Goal: Task Accomplishment & Management: Manage account settings

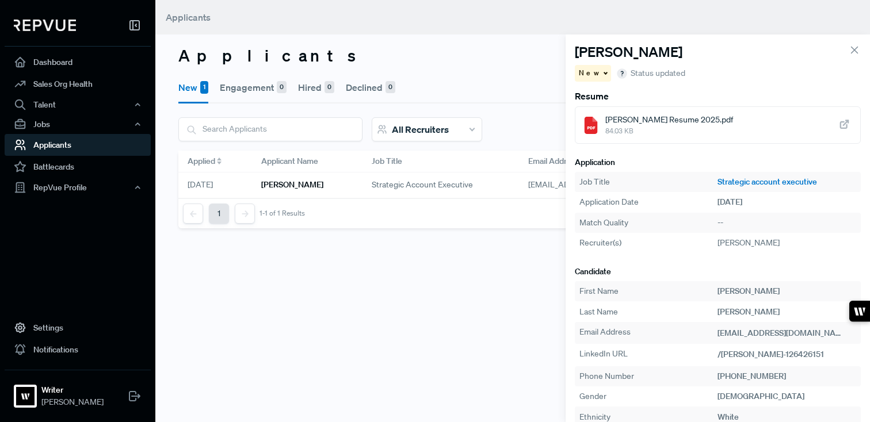
scroll to position [14, 0]
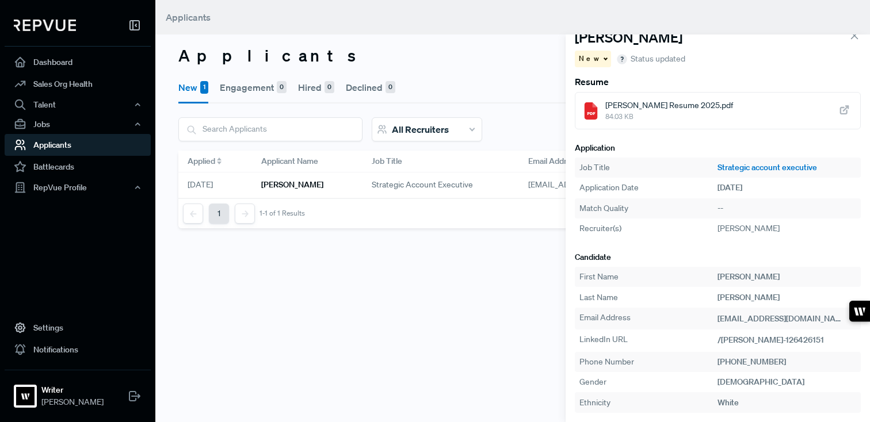
click at [854, 40] on icon at bounding box center [854, 35] width 13 height 13
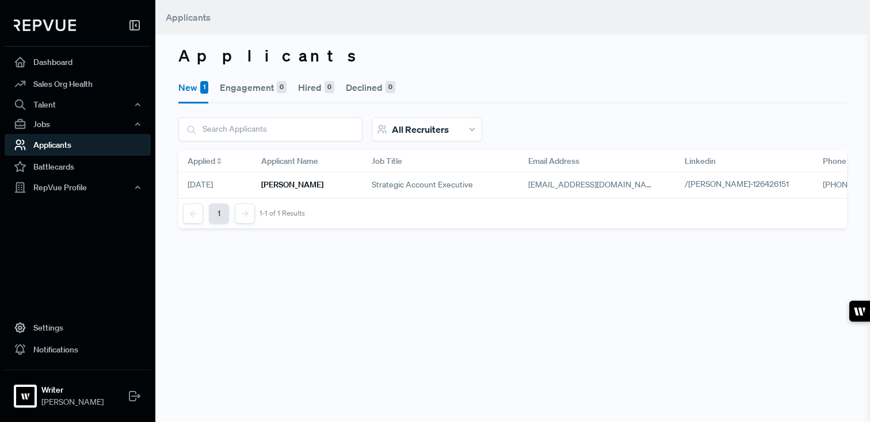
click at [52, 31] on div at bounding box center [78, 27] width 146 height 37
click at [47, 24] on img at bounding box center [45, 26] width 62 height 12
click at [56, 31] on div at bounding box center [78, 27] width 146 height 37
click at [56, 56] on link "Dashboard" at bounding box center [78, 62] width 146 height 22
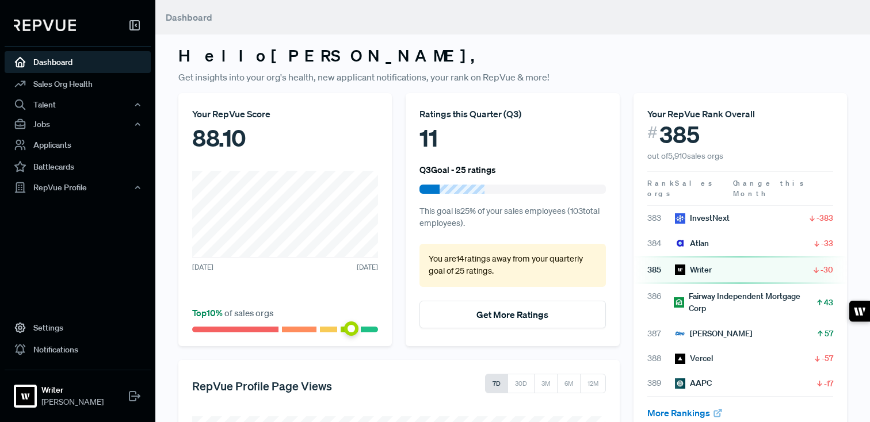
click at [57, 39] on div at bounding box center [78, 27] width 146 height 37
click at [56, 27] on img at bounding box center [45, 26] width 62 height 12
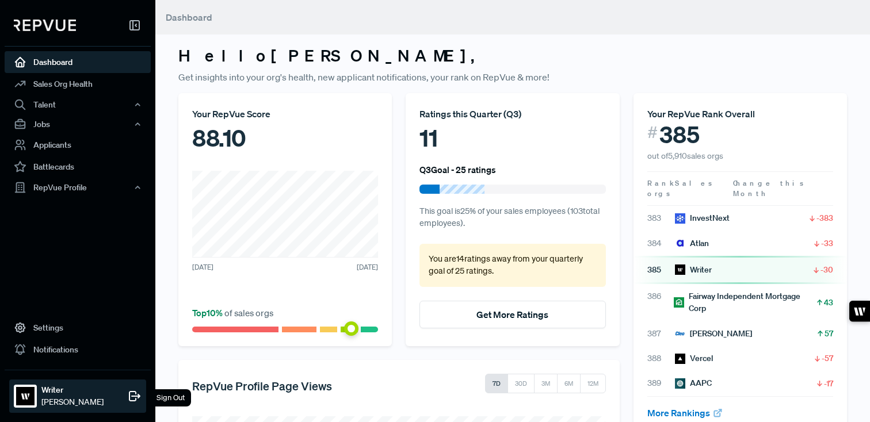
click at [60, 390] on strong "Writer" at bounding box center [72, 390] width 62 height 12
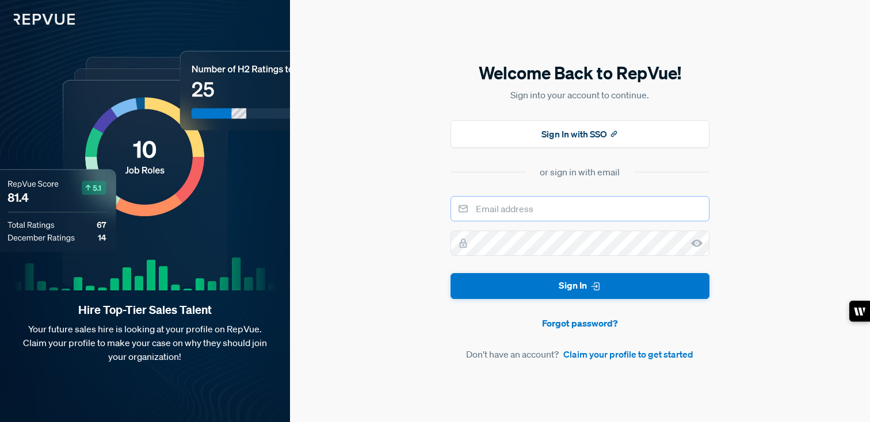
click at [557, 216] on input "email" at bounding box center [580, 208] width 259 height 25
type input "[PERSON_NAME][EMAIL_ADDRESS][DOMAIN_NAME]"
click at [699, 243] on icon at bounding box center [697, 244] width 12 height 12
click at [451, 273] on button "Sign In" at bounding box center [580, 286] width 259 height 26
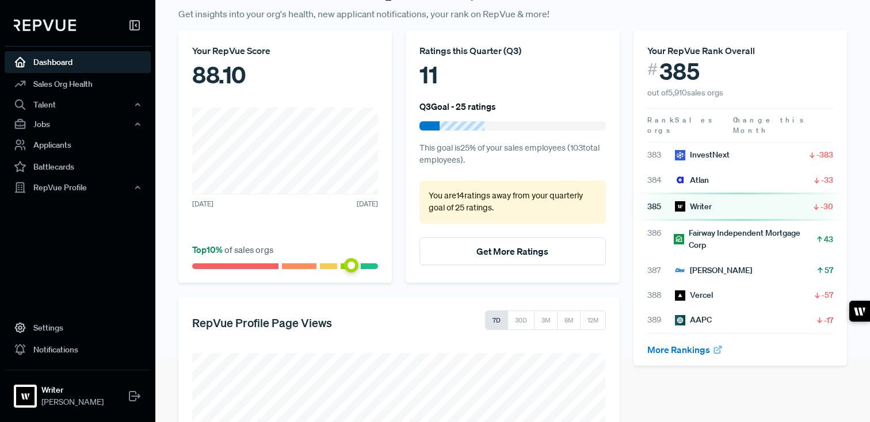
scroll to position [71, 0]
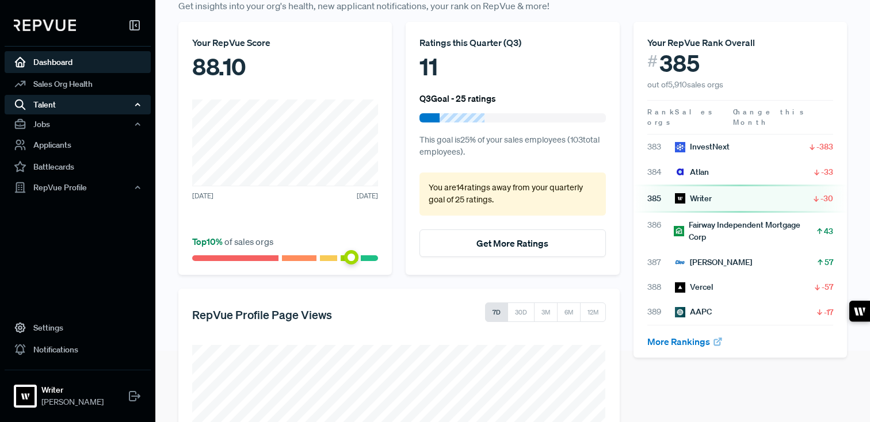
click at [70, 109] on div "Talent" at bounding box center [78, 105] width 146 height 20
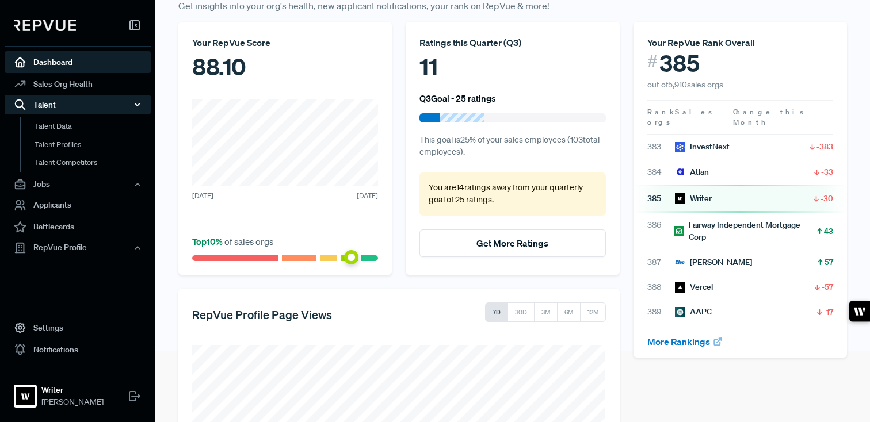
click at [70, 109] on div "Talent" at bounding box center [78, 105] width 146 height 20
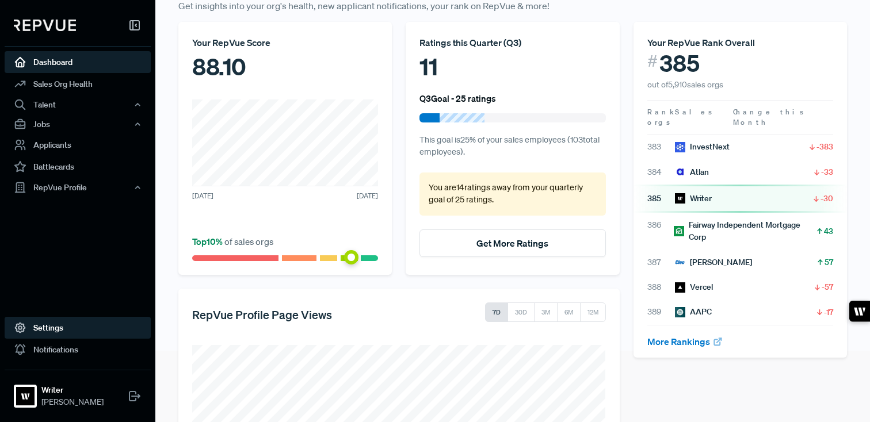
click at [58, 322] on link "Settings" at bounding box center [78, 328] width 146 height 22
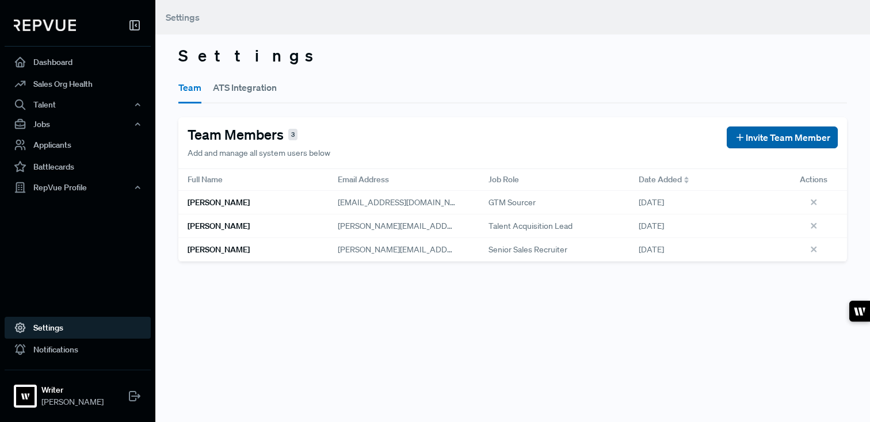
click at [763, 143] on span "Invite Team Member" at bounding box center [788, 138] width 85 height 14
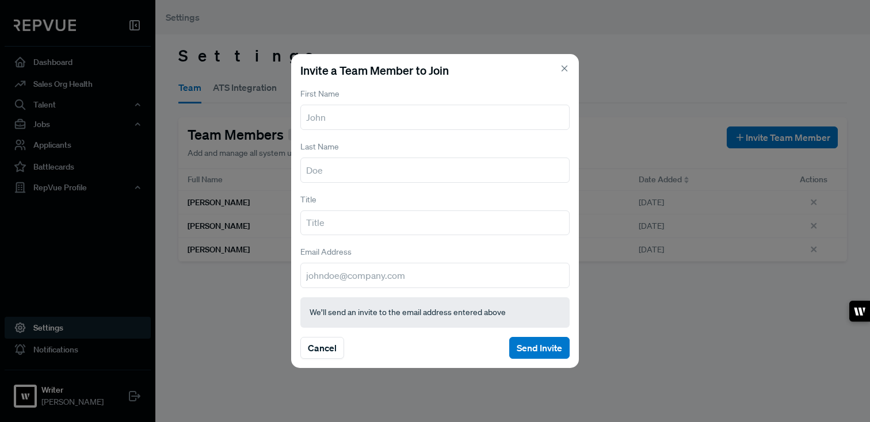
click at [385, 107] on input "text" at bounding box center [434, 117] width 269 height 25
click at [384, 112] on input "text" at bounding box center [434, 117] width 269 height 25
type input "[PERSON_NAME]"
type input "Senior sales recruiter"
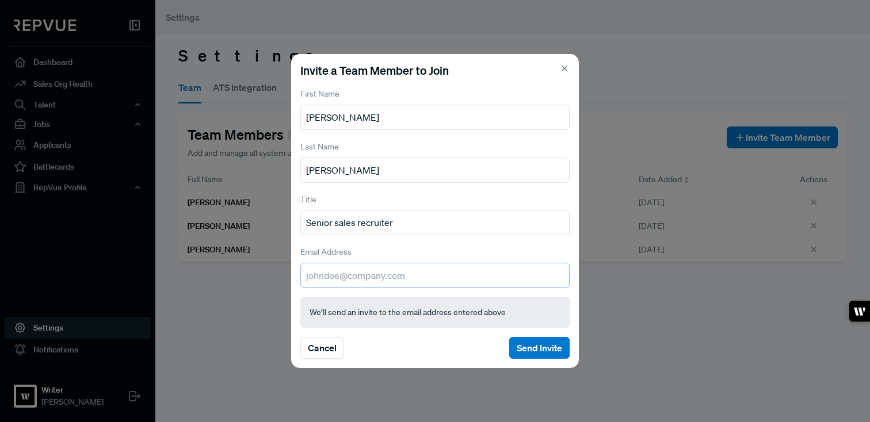
click at [319, 276] on input "email" at bounding box center [434, 275] width 269 height 25
click at [328, 271] on input "ali" at bounding box center [434, 275] width 269 height 25
paste input ".[PERSON_NAME][EMAIL_ADDRESS][DOMAIN_NAME]"
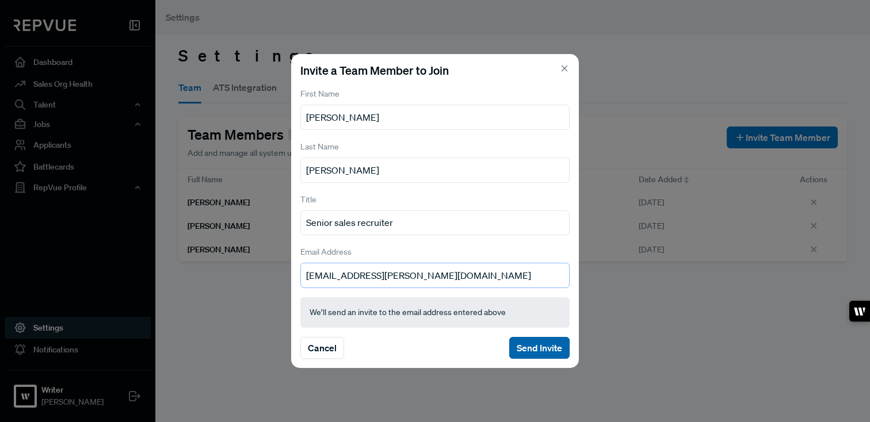
type input "[EMAIL_ADDRESS][PERSON_NAME][DOMAIN_NAME]"
click at [526, 352] on button "Send Invite" at bounding box center [539, 348] width 60 height 22
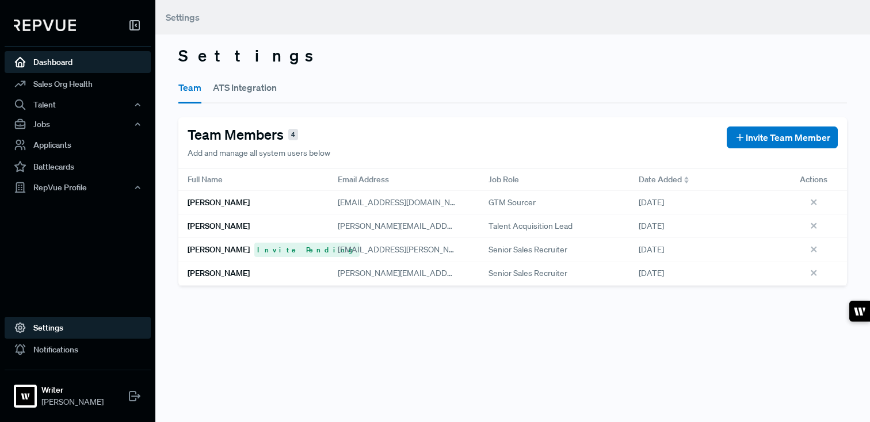
click at [51, 66] on link "Dashboard" at bounding box center [78, 62] width 146 height 22
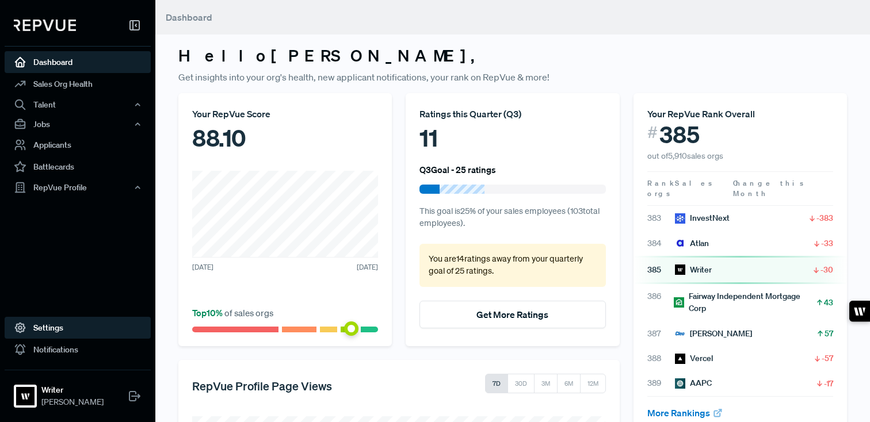
click at [48, 329] on link "Settings" at bounding box center [78, 328] width 146 height 22
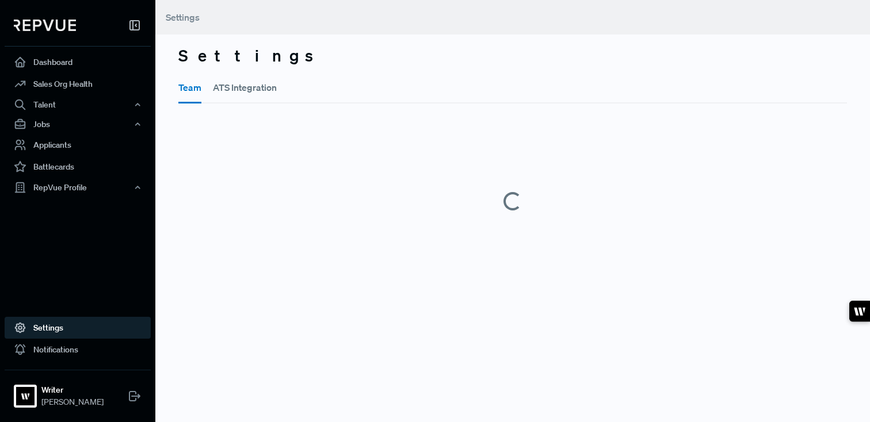
click at [48, 327] on link "Settings" at bounding box center [78, 328] width 146 height 22
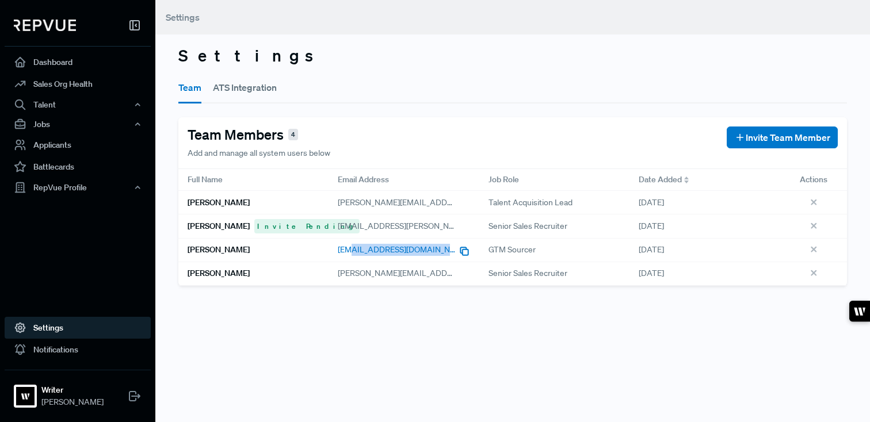
drag, startPoint x: 417, startPoint y: 255, endPoint x: 349, endPoint y: 254, distance: 67.9
click at [348, 254] on div "[EMAIL_ADDRESS][DOMAIN_NAME]" at bounding box center [404, 250] width 132 height 14
click at [460, 250] on use "button" at bounding box center [463, 251] width 7 height 7
click at [793, 132] on span "Invite Team Member" at bounding box center [788, 138] width 85 height 14
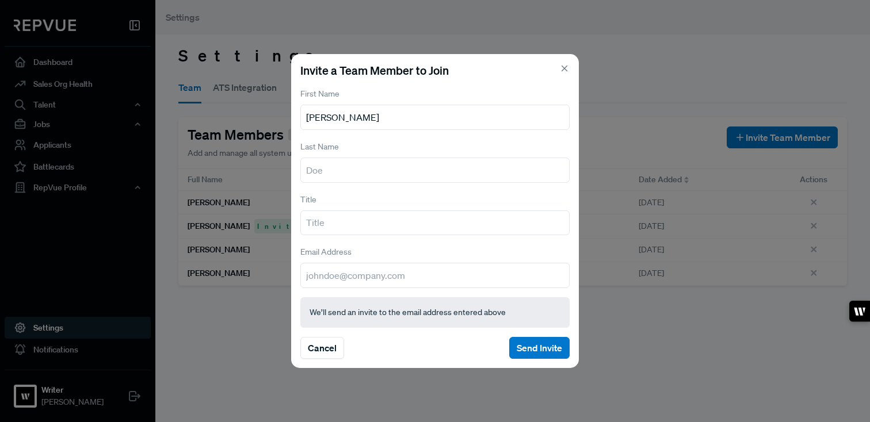
type input "[PERSON_NAME]"
click at [398, 224] on input "text" at bounding box center [434, 223] width 269 height 25
type input "Sales sourcer"
click at [359, 269] on input "email" at bounding box center [434, 275] width 269 height 25
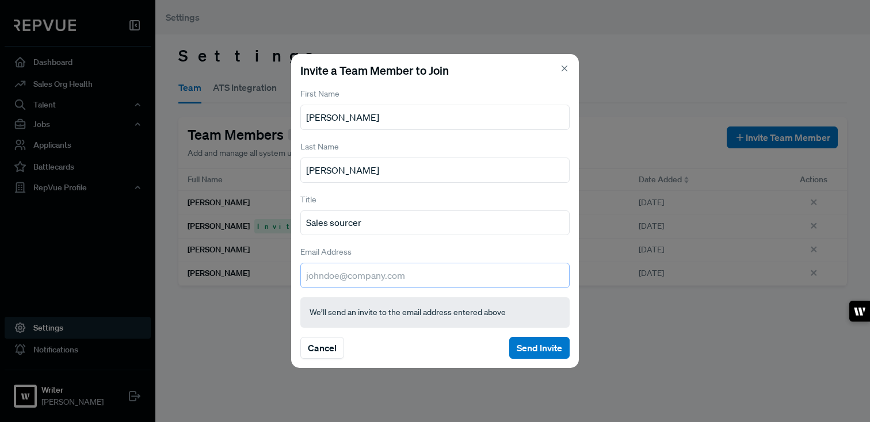
paste input "[EMAIL_ADDRESS][DOMAIN_NAME]"
type input "[EMAIL_ADDRESS][DOMAIN_NAME]"
click at [533, 357] on button "Send Invite" at bounding box center [539, 348] width 60 height 22
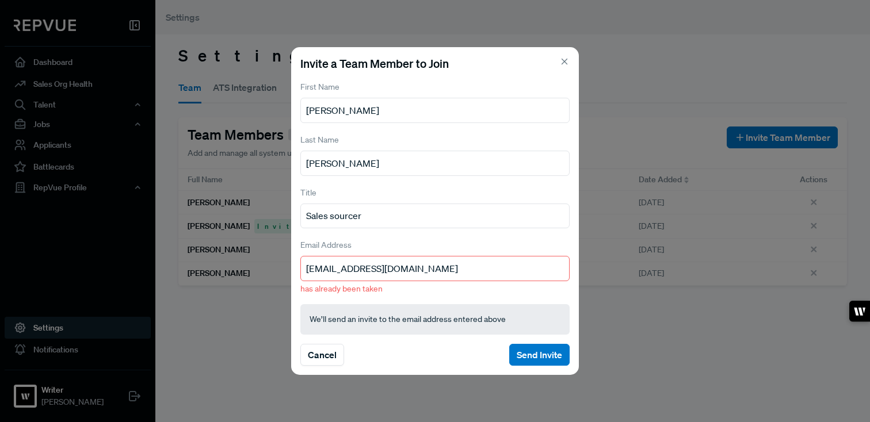
click at [566, 46] on div "Invite a Team Member to Join First Name [PERSON_NAME] Last Name [PERSON_NAME] T…" at bounding box center [435, 211] width 870 height 422
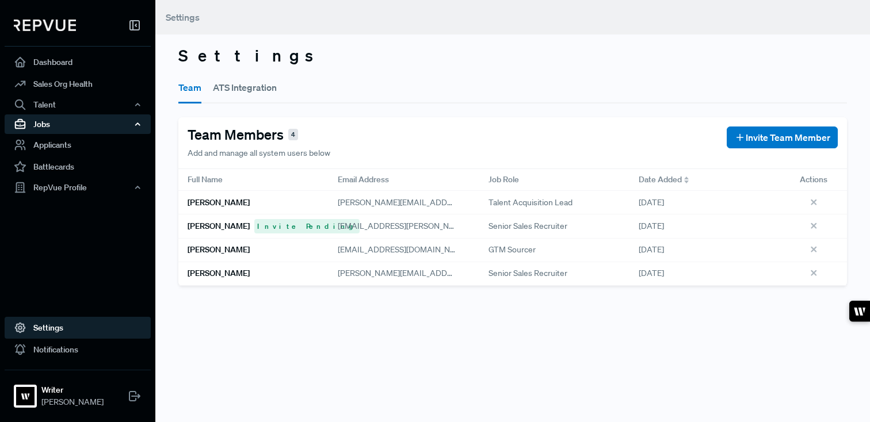
click at [67, 121] on div "Jobs" at bounding box center [78, 125] width 146 height 20
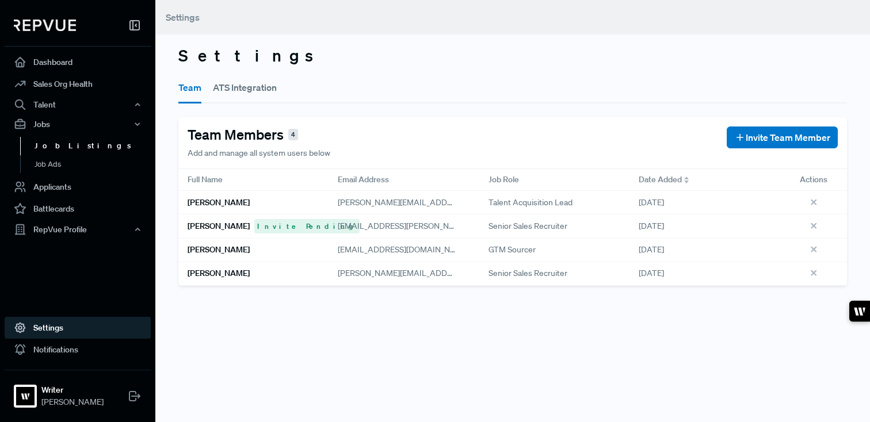
click at [63, 146] on link "Job Listings" at bounding box center [93, 146] width 146 height 18
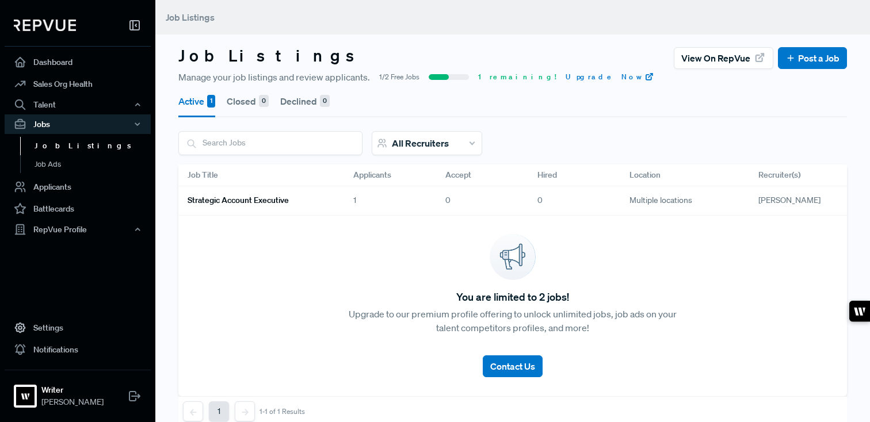
click at [242, 200] on h6 "Strategic account executive" at bounding box center [238, 201] width 101 height 10
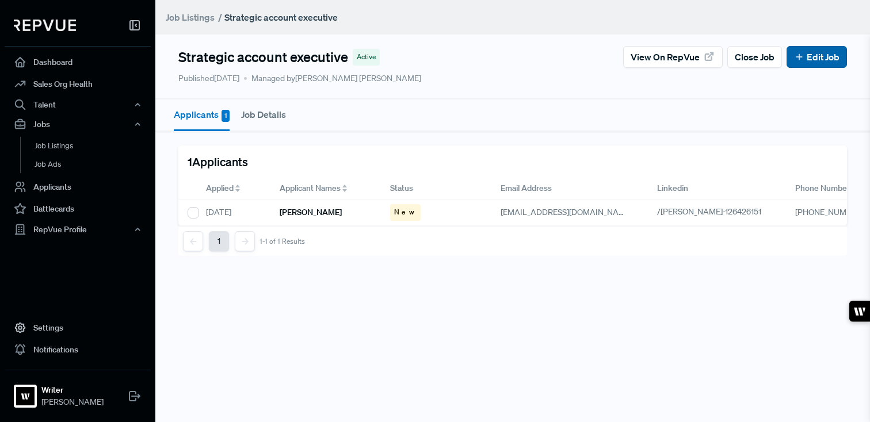
click at [803, 62] on link "Edit Job" at bounding box center [816, 57] width 45 height 14
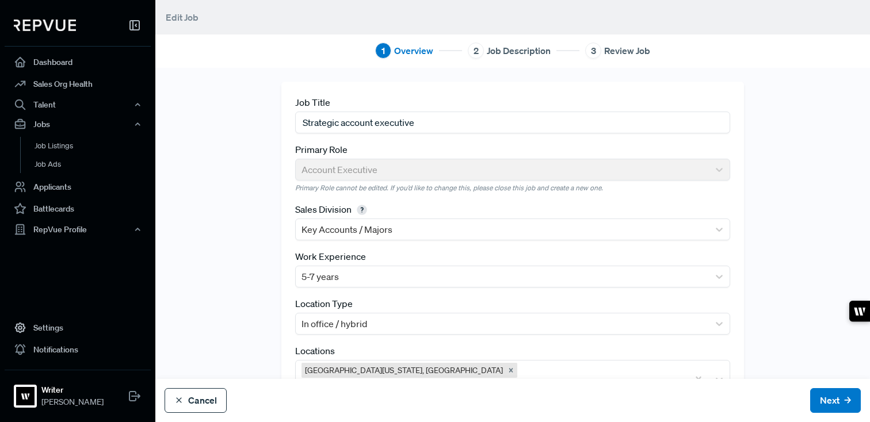
click at [196, 406] on button "Cancel" at bounding box center [196, 401] width 62 height 25
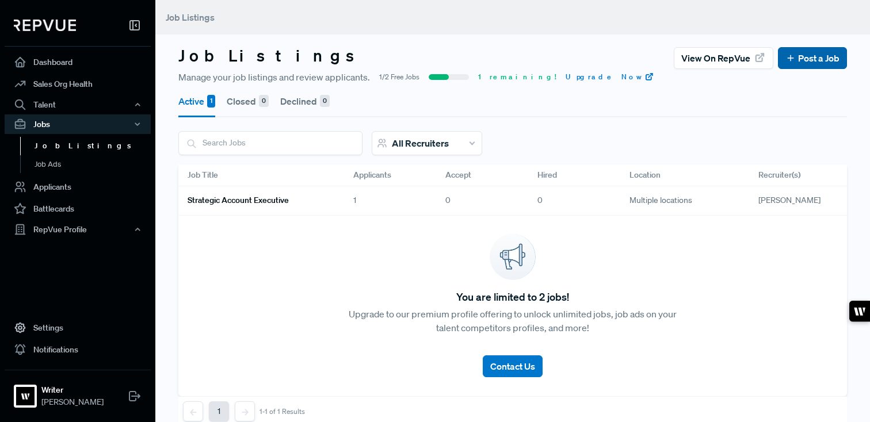
click at [810, 61] on link "Post a Job" at bounding box center [813, 58] width 54 height 14
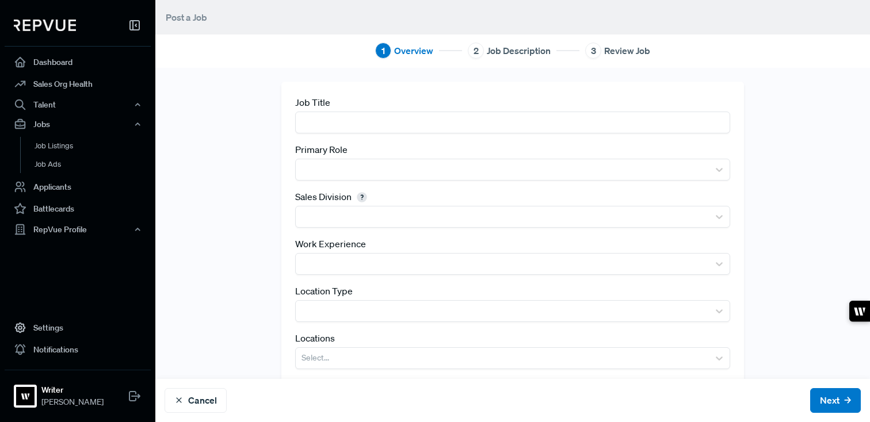
click at [390, 128] on input "text" at bounding box center [512, 122] width 435 height 21
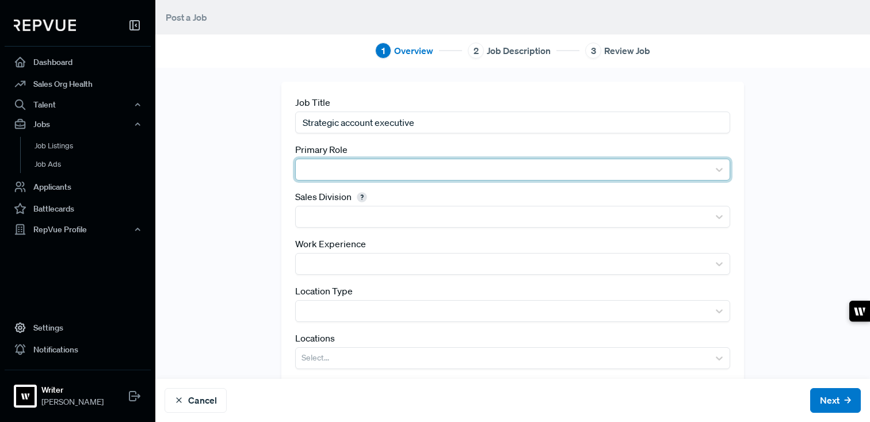
type input "Strategic account executive"
click at [393, 173] on div at bounding box center [503, 170] width 402 height 16
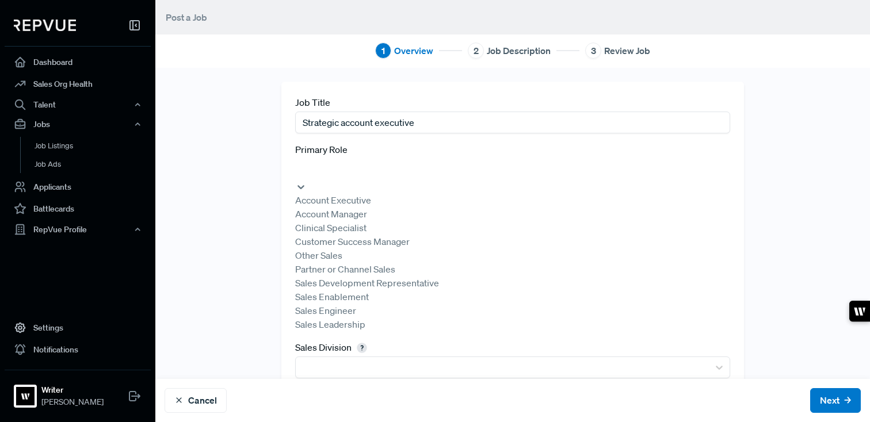
type input "s"
type input "a"
click at [370, 197] on div "Account Executive" at bounding box center [512, 196] width 435 height 14
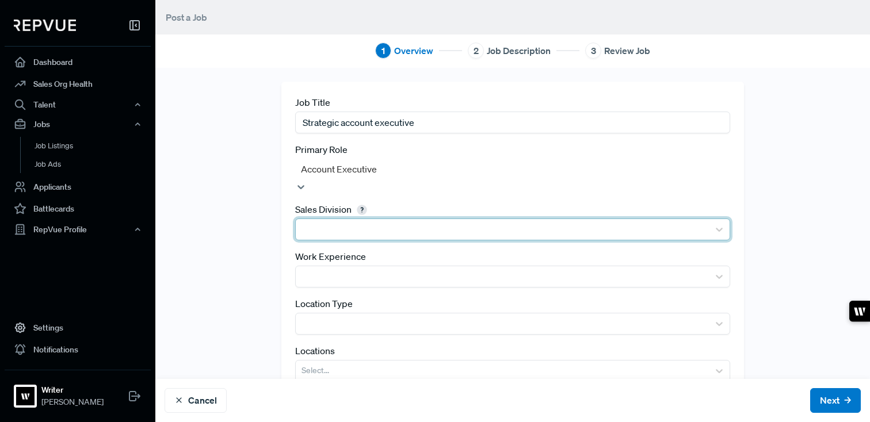
click at [354, 222] on div at bounding box center [503, 230] width 402 height 16
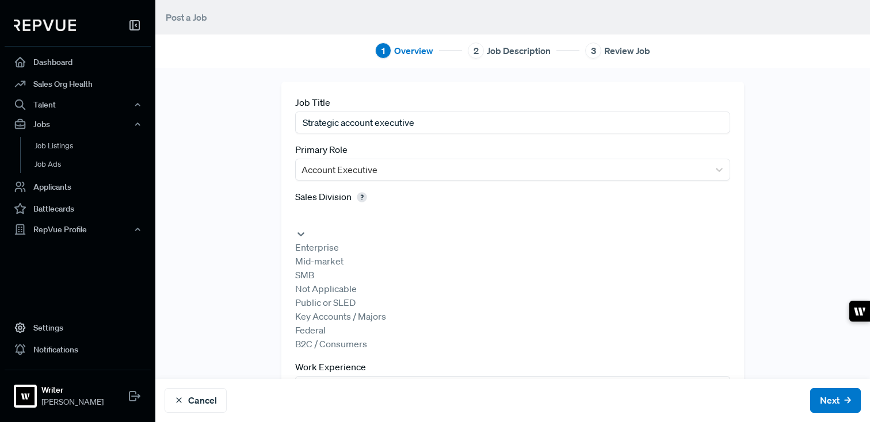
scroll to position [16, 0]
click at [359, 323] on div "Key Accounts / Majors" at bounding box center [512, 317] width 435 height 14
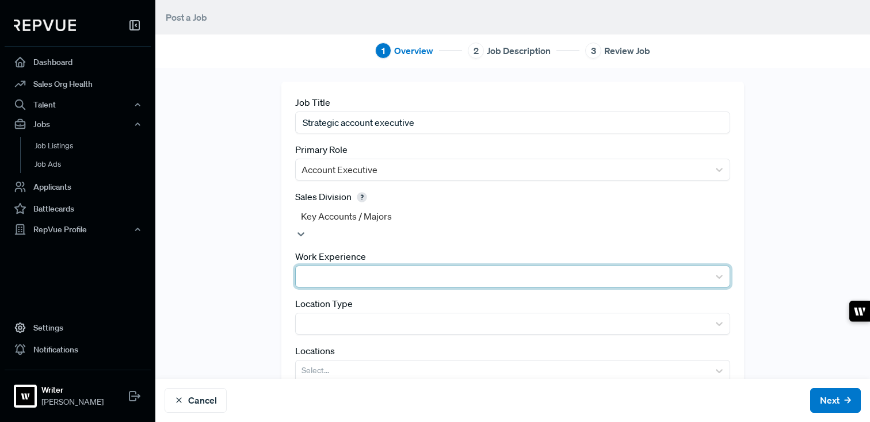
click at [347, 269] on div at bounding box center [503, 277] width 402 height 16
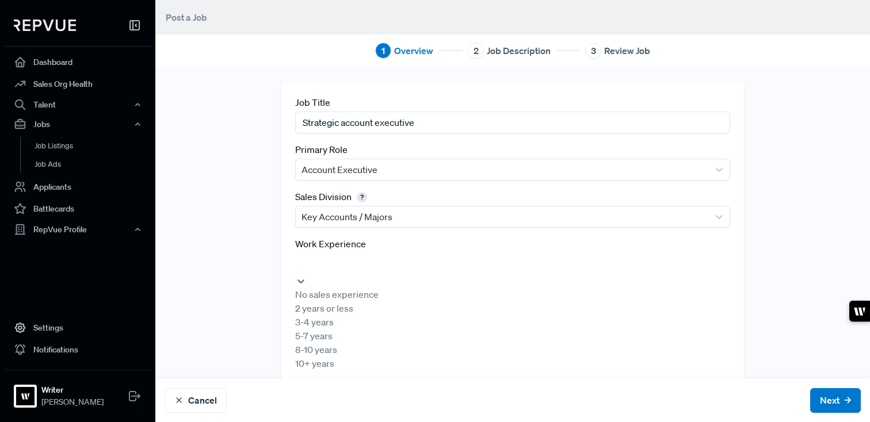
click at [344, 343] on div "5-7 years" at bounding box center [512, 336] width 435 height 14
click at [341, 261] on div at bounding box center [513, 264] width 424 height 16
click at [341, 289] on div "No sales experience" at bounding box center [512, 295] width 435 height 14
click at [341, 264] on div at bounding box center [513, 264] width 424 height 16
click at [341, 343] on div "5-7 years" at bounding box center [512, 336] width 435 height 14
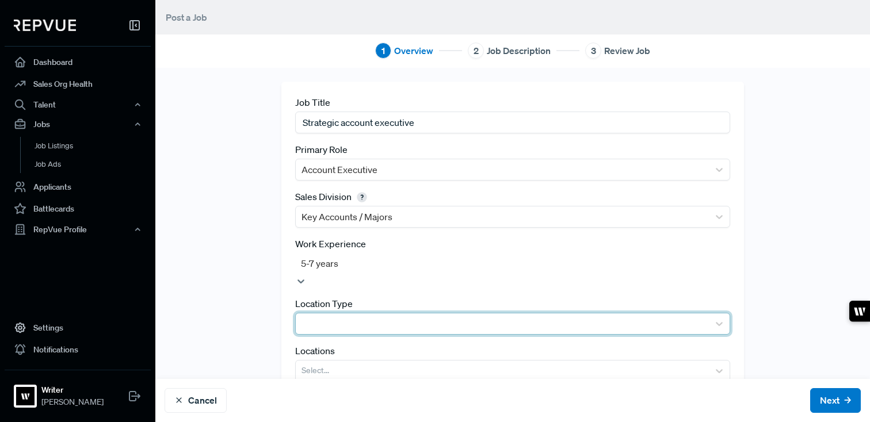
click at [341, 316] on div at bounding box center [503, 324] width 402 height 16
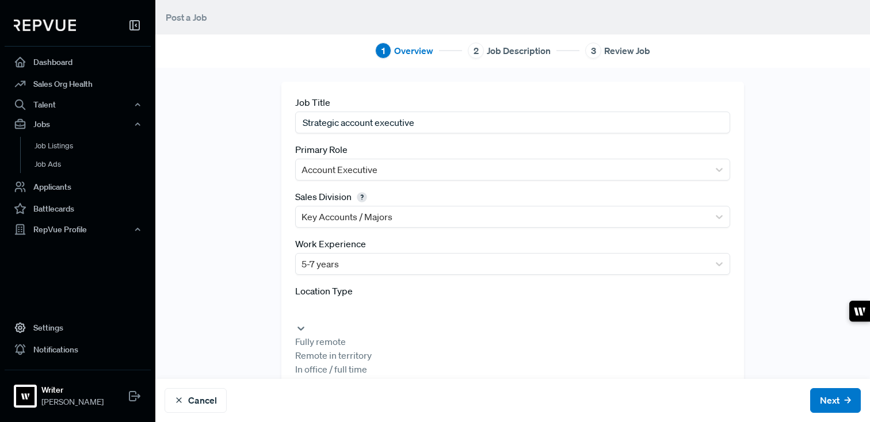
scroll to position [5, 0]
click at [353, 390] on div "In office / hybrid" at bounding box center [512, 383] width 435 height 14
click at [353, 311] on div at bounding box center [513, 311] width 424 height 16
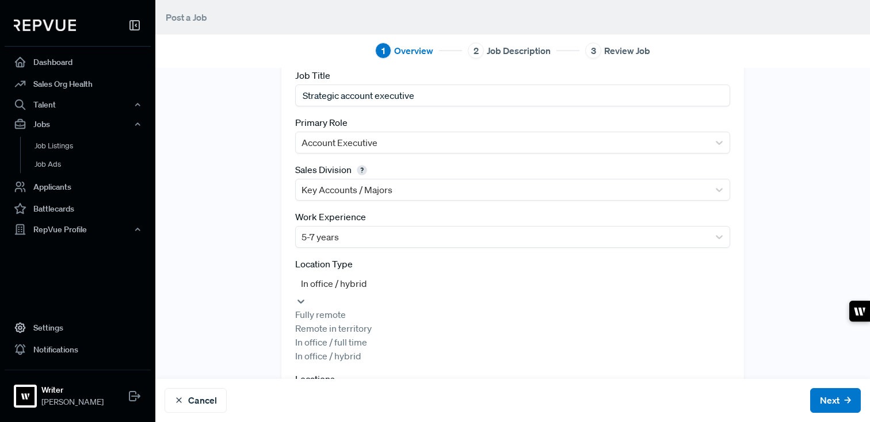
click at [264, 309] on div "Job Title Strategic account executive Primary Role Account Executive Sales Divi…" at bounding box center [512, 244] width 715 height 378
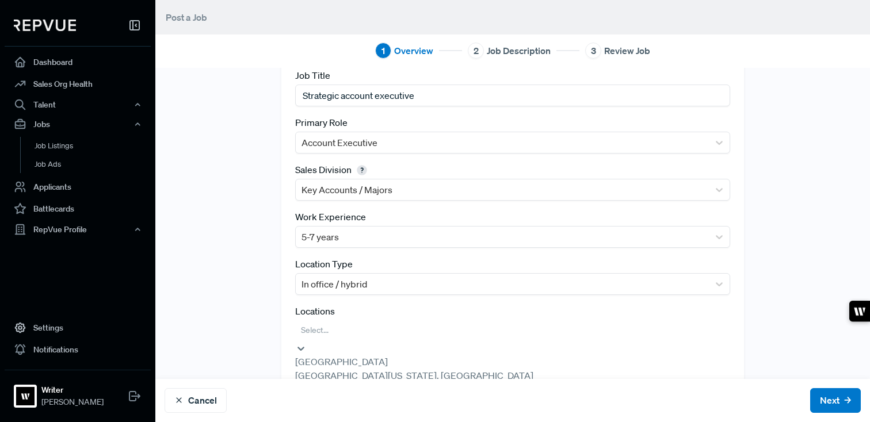
click at [359, 329] on div at bounding box center [513, 331] width 424 height 16
click at [354, 326] on div at bounding box center [513, 331] width 424 height 16
type input "san"
click at [366, 364] on div "[GEOGRAPHIC_DATA], [GEOGRAPHIC_DATA]" at bounding box center [512, 358] width 435 height 14
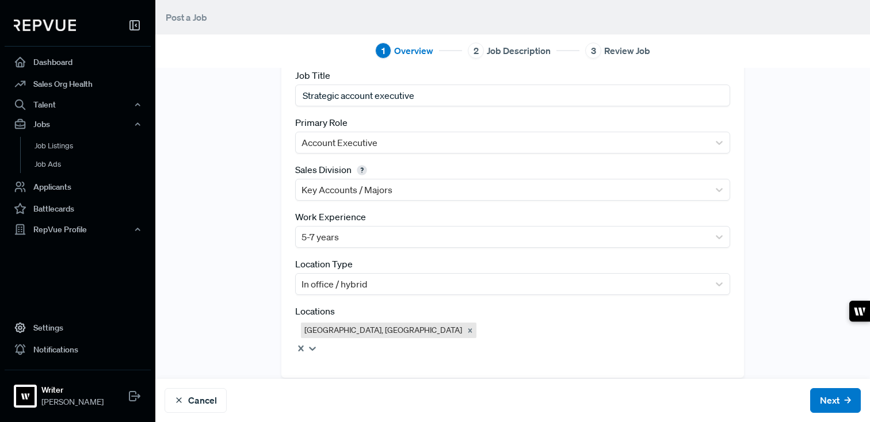
click at [805, 229] on div "Job Title Strategic account executive Primary Role Account Executive Sales Divi…" at bounding box center [512, 216] width 715 height 323
click at [835, 405] on button "Next" at bounding box center [835, 401] width 51 height 25
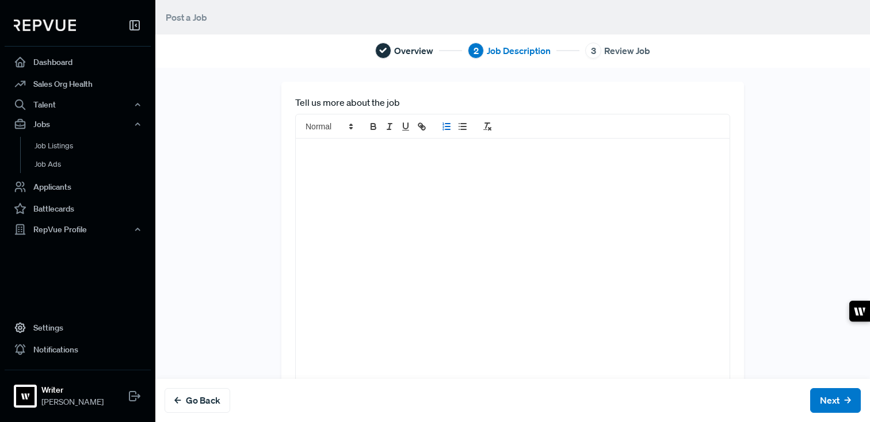
click at [448, 131] on icon "list: ordered" at bounding box center [446, 126] width 10 height 10
click at [450, 126] on icon "list: ordered" at bounding box center [446, 126] width 10 height 10
click at [469, 128] on button "list: bullet" at bounding box center [463, 127] width 16 height 14
click at [446, 194] on div at bounding box center [513, 272] width 434 height 266
click at [455, 126] on button "list: bullet" at bounding box center [463, 127] width 16 height 14
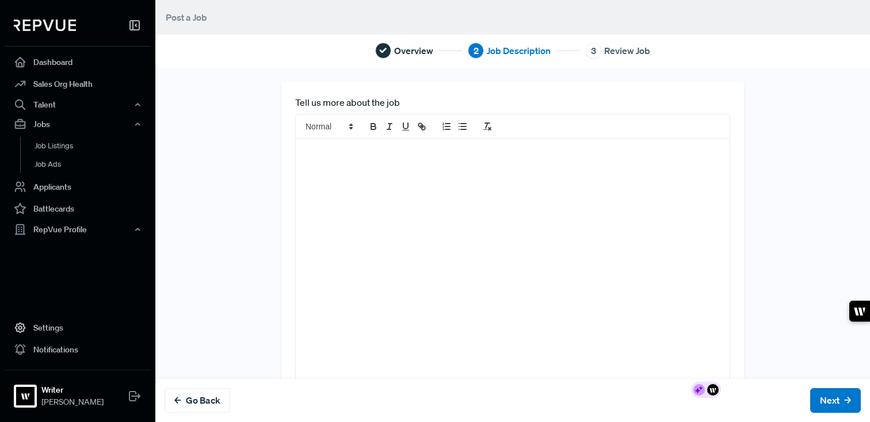
click at [368, 242] on div at bounding box center [513, 272] width 434 height 266
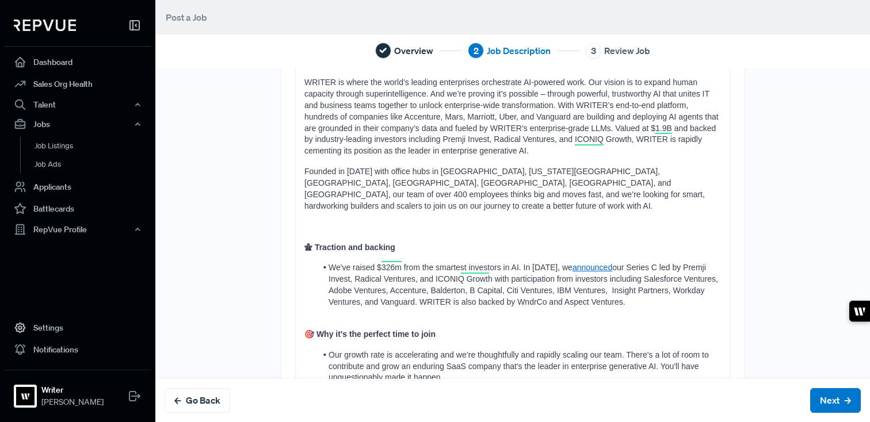
scroll to position [96, 0]
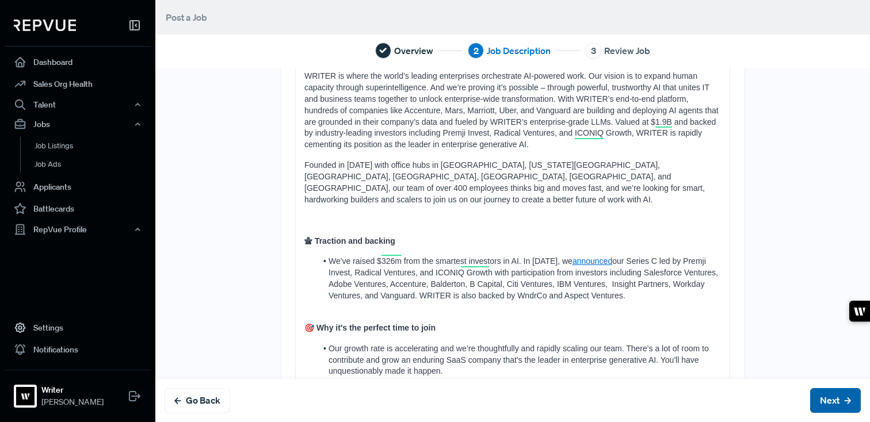
click at [840, 406] on button "Next" at bounding box center [835, 401] width 51 height 25
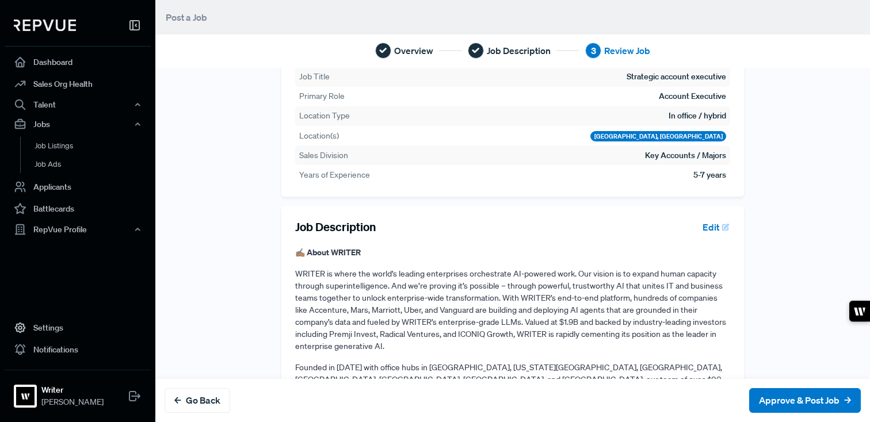
scroll to position [0, 0]
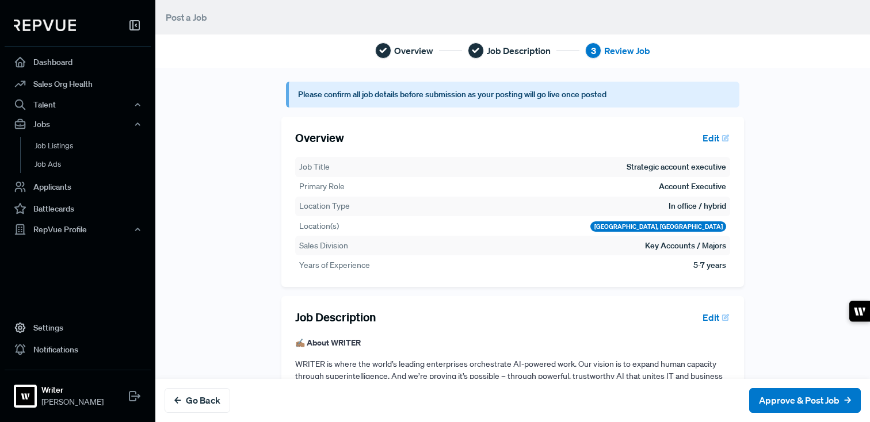
click at [711, 139] on button "Edit" at bounding box center [714, 138] width 33 height 20
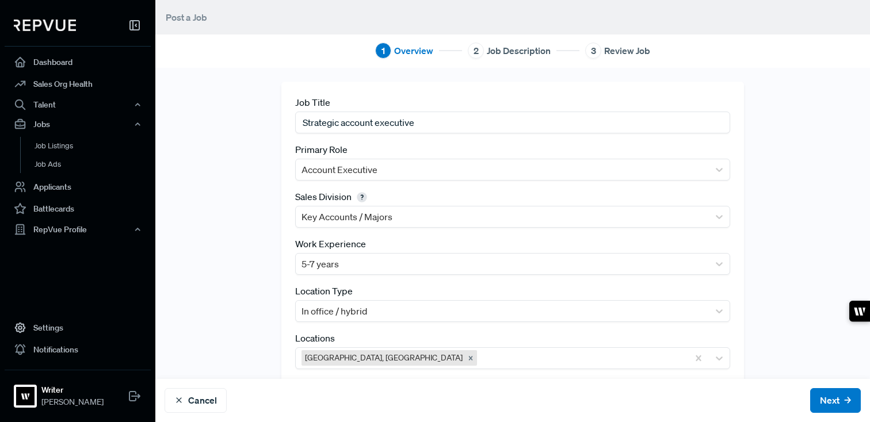
click at [454, 116] on input "Strategic account executive" at bounding box center [512, 122] width 435 height 21
type input "Strategic account executive (west)"
click at [829, 176] on div "Job Title Strategic account executive (west) Primary Role Account Executive Sal…" at bounding box center [512, 237] width 715 height 310
click at [824, 395] on button "Next" at bounding box center [835, 401] width 51 height 25
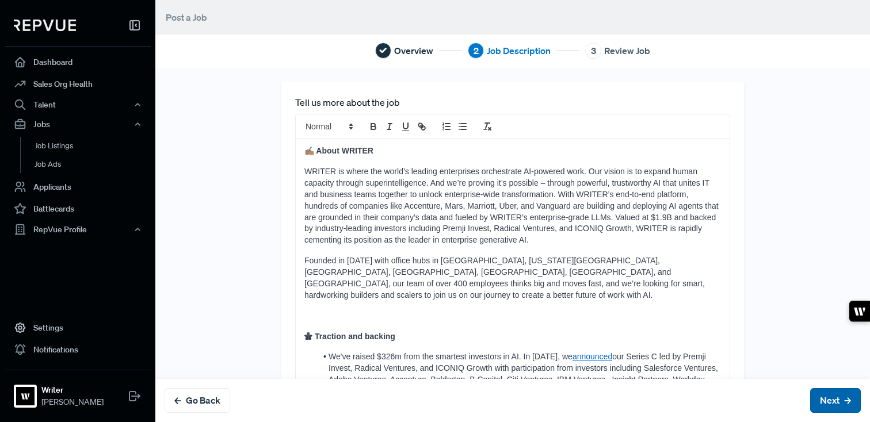
click at [818, 394] on button "Next" at bounding box center [835, 401] width 51 height 25
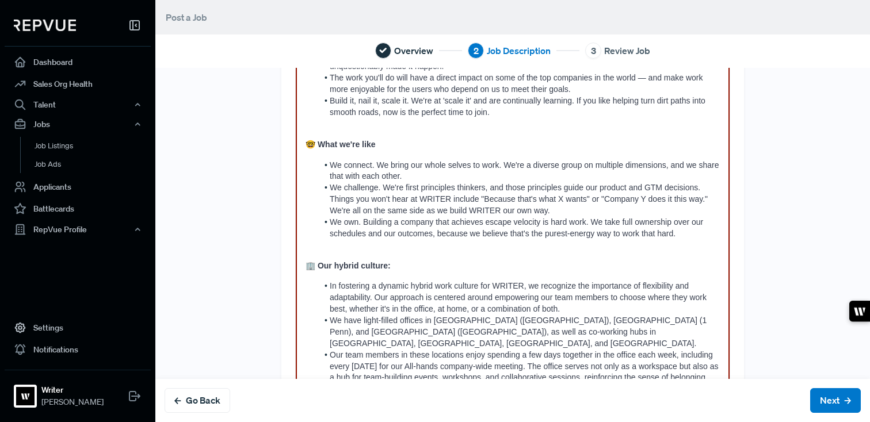
scroll to position [555, 0]
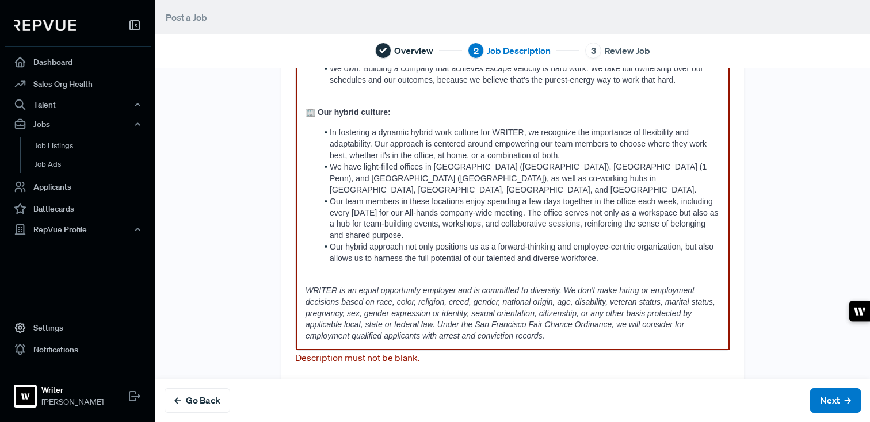
click at [685, 265] on p at bounding box center [513, 271] width 414 height 12
click at [653, 297] on p "WRITER is an equal opportunity employer and is committed to diversity. We don't…" at bounding box center [513, 313] width 414 height 57
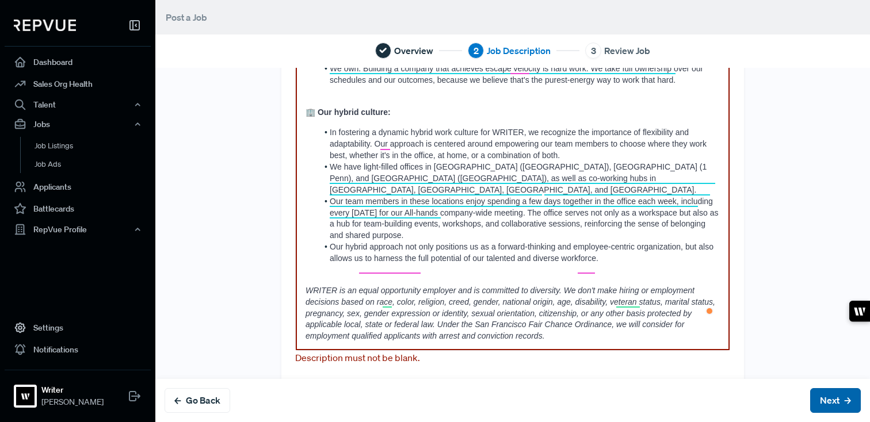
click at [827, 391] on button "Next" at bounding box center [835, 401] width 51 height 25
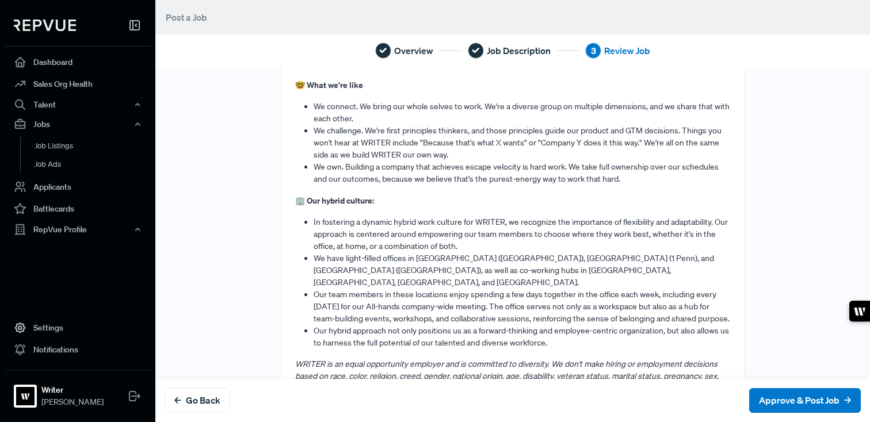
scroll to position [673, 0]
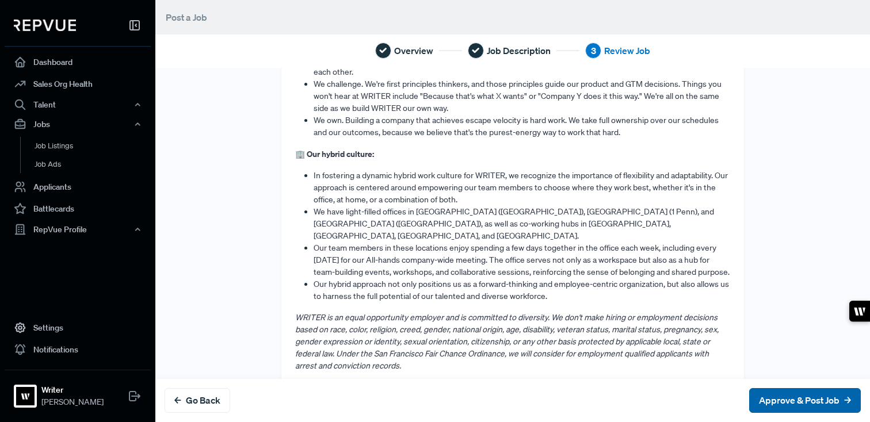
click at [799, 394] on button "Approve & Post Job" at bounding box center [805, 401] width 112 height 25
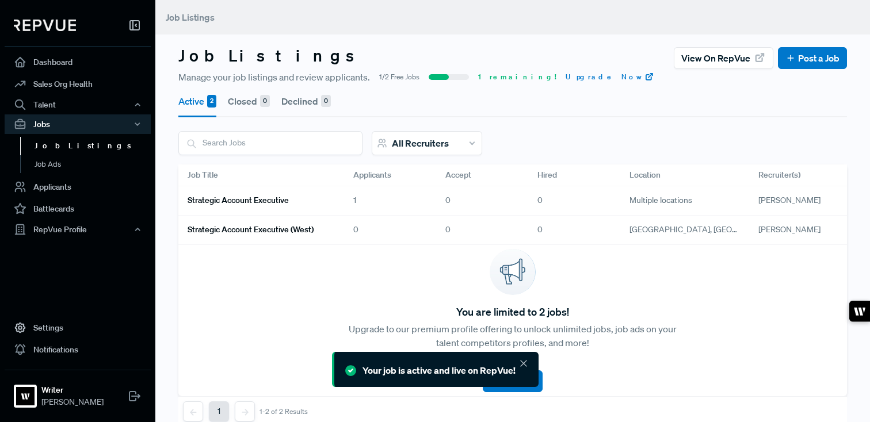
click at [271, 203] on h6 "Strategic account executive" at bounding box center [238, 201] width 101 height 10
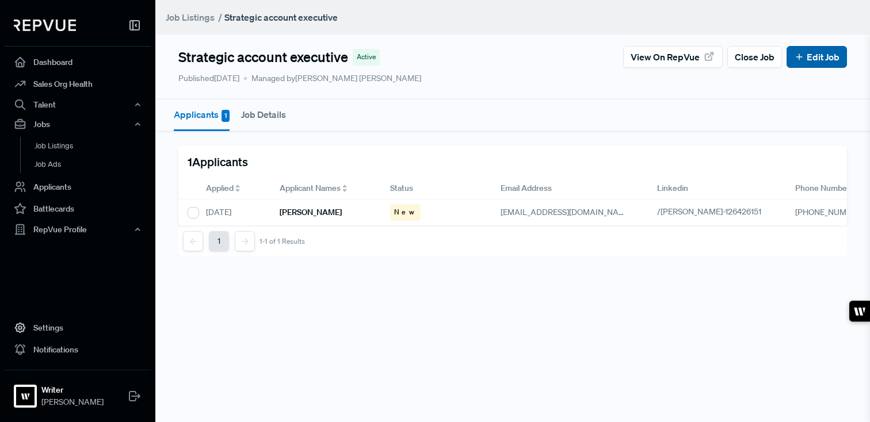
click at [801, 61] on icon at bounding box center [799, 57] width 10 height 10
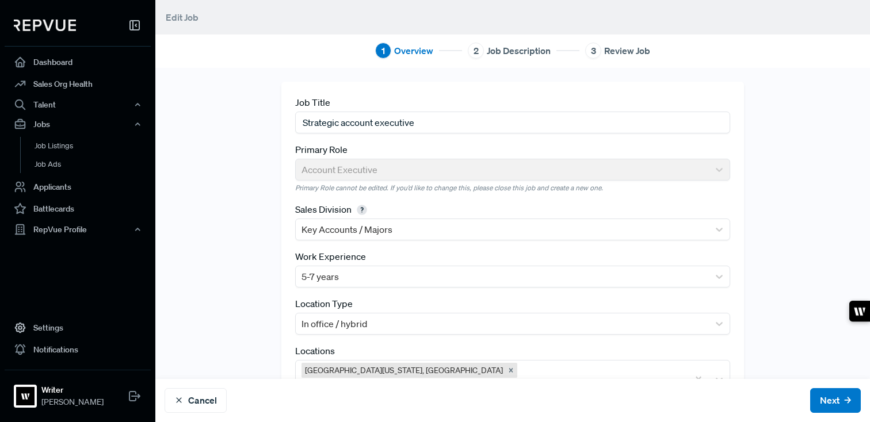
click at [451, 109] on div "Job Title Strategic account executive" at bounding box center [512, 114] width 435 height 37
click at [455, 120] on input "Strategic account executive" at bounding box center [512, 122] width 435 height 21
type input "Strategic account executive (east)"
click at [834, 398] on button "Next" at bounding box center [835, 401] width 51 height 25
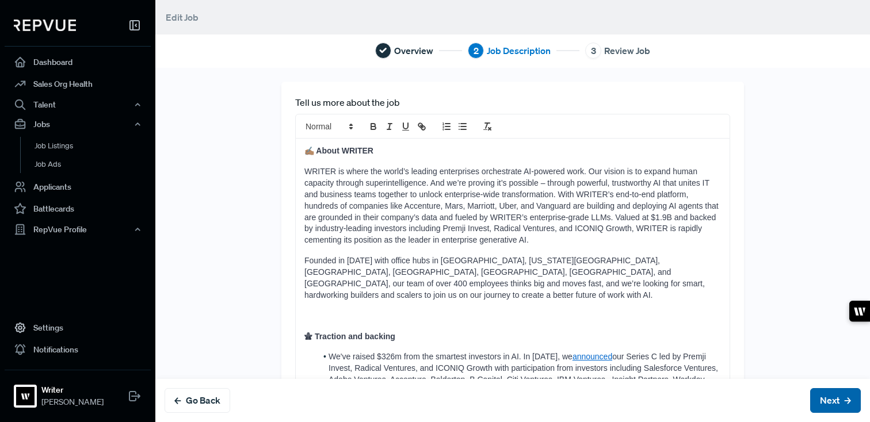
click at [824, 398] on button "Next" at bounding box center [835, 401] width 51 height 25
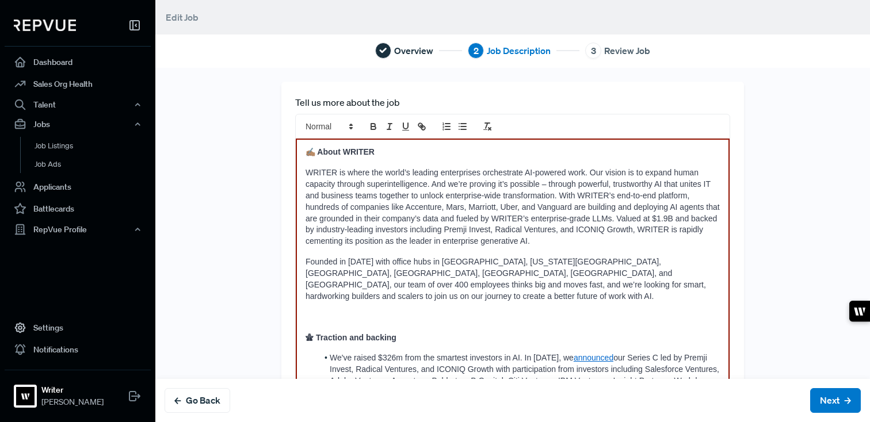
click at [666, 271] on span "Founded in [DATE] with office hubs in [GEOGRAPHIC_DATA], [US_STATE][GEOGRAPHIC_…" at bounding box center [507, 279] width 403 height 44
click at [606, 280] on p "Founded in [DATE] with office hubs in [GEOGRAPHIC_DATA], [US_STATE][GEOGRAPHIC_…" at bounding box center [513, 280] width 414 height 46
click at [843, 394] on button "Next" at bounding box center [835, 401] width 51 height 25
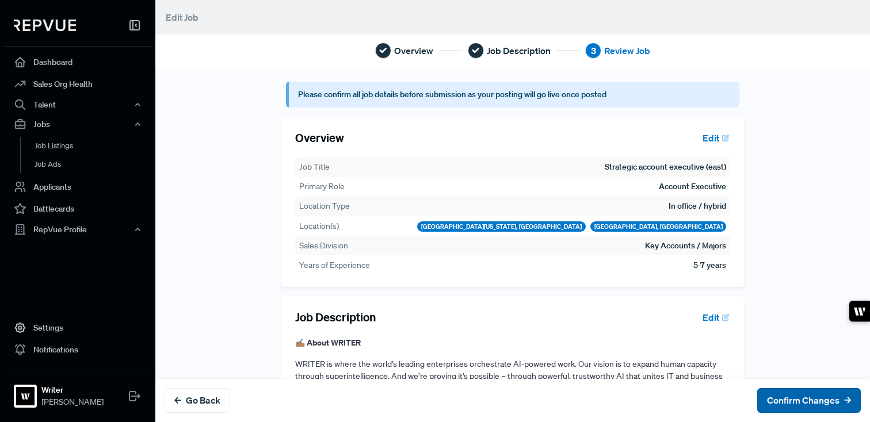
click at [804, 399] on button "Confirm Changes" at bounding box center [809, 401] width 104 height 25
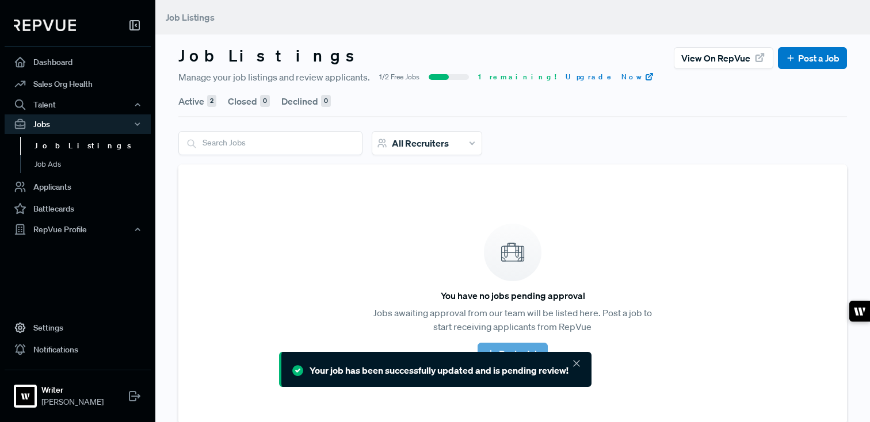
click at [252, 93] on button "Closed 0" at bounding box center [249, 101] width 42 height 32
click at [188, 102] on button "Active 2" at bounding box center [197, 101] width 38 height 32
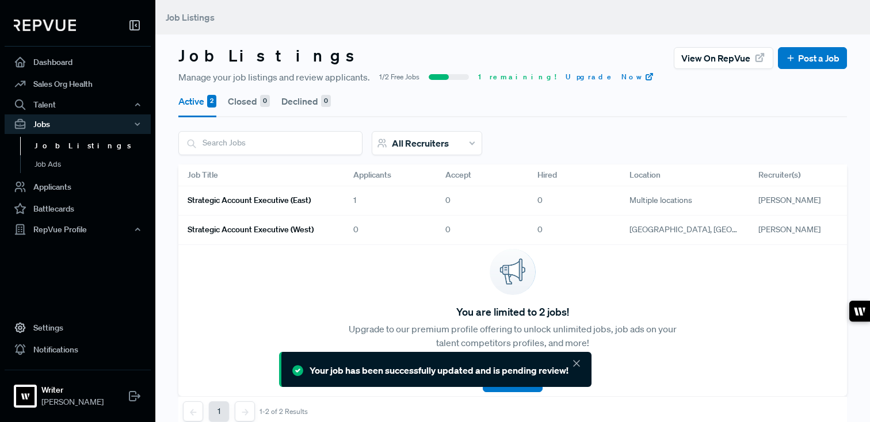
click at [300, 226] on h6 "Strategic account executive (west)" at bounding box center [251, 230] width 126 height 10
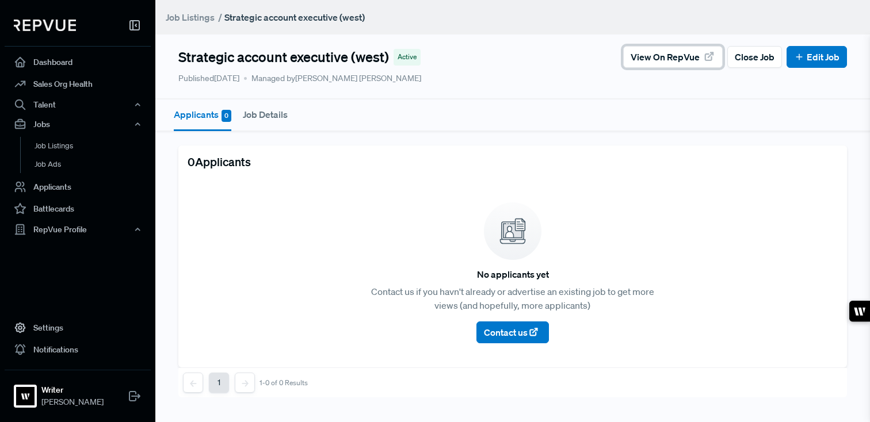
click at [658, 56] on span "View on RepVue" at bounding box center [665, 57] width 69 height 14
click at [196, 23] on link "Job Listings" at bounding box center [190, 17] width 49 height 14
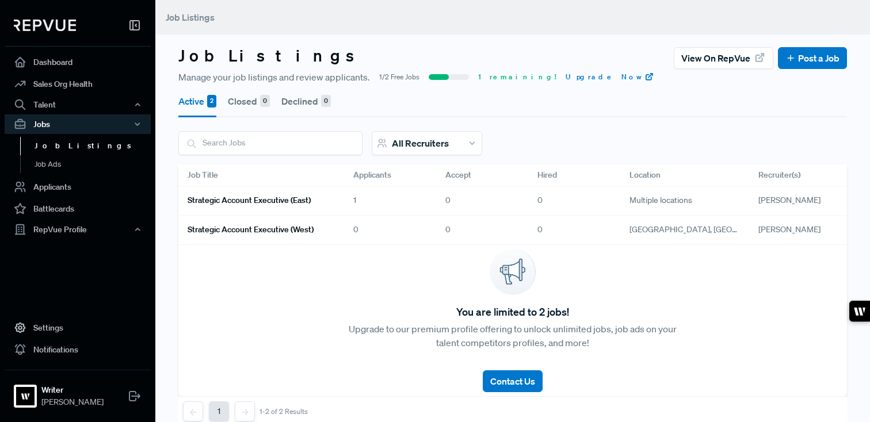
click at [246, 199] on h6 "Strategic account executive (east)" at bounding box center [249, 201] width 123 height 10
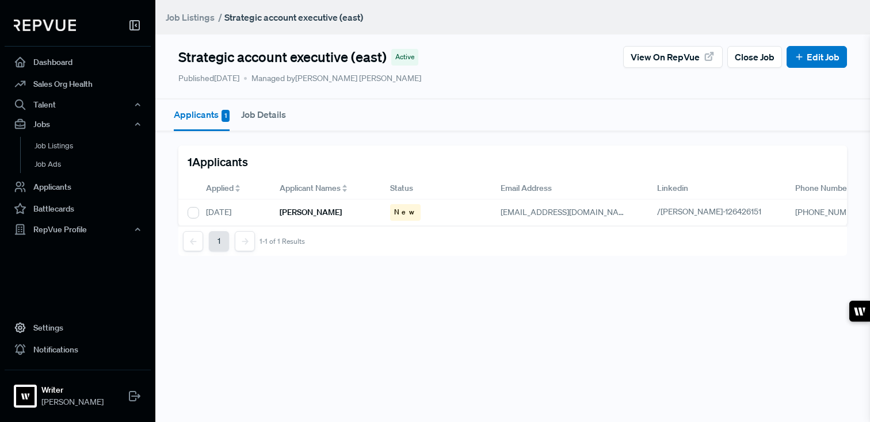
click at [191, 16] on link "Job Listings" at bounding box center [190, 17] width 49 height 14
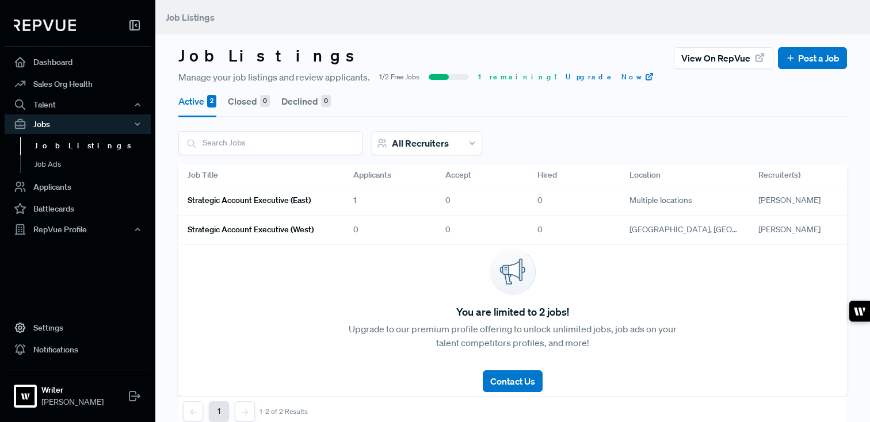
click at [245, 222] on link "Strategic account executive (west)" at bounding box center [257, 230] width 138 height 20
